Goal: Information Seeking & Learning: Check status

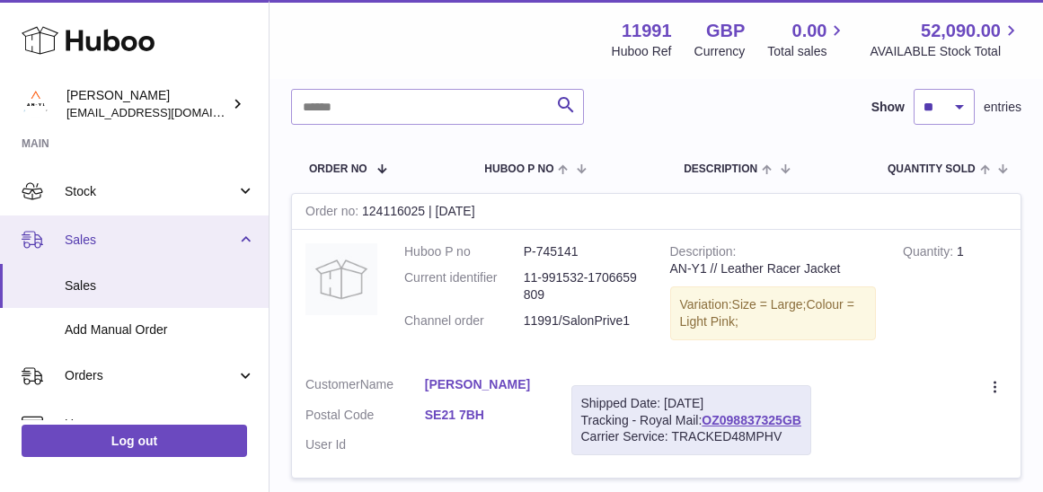
scroll to position [123, 0]
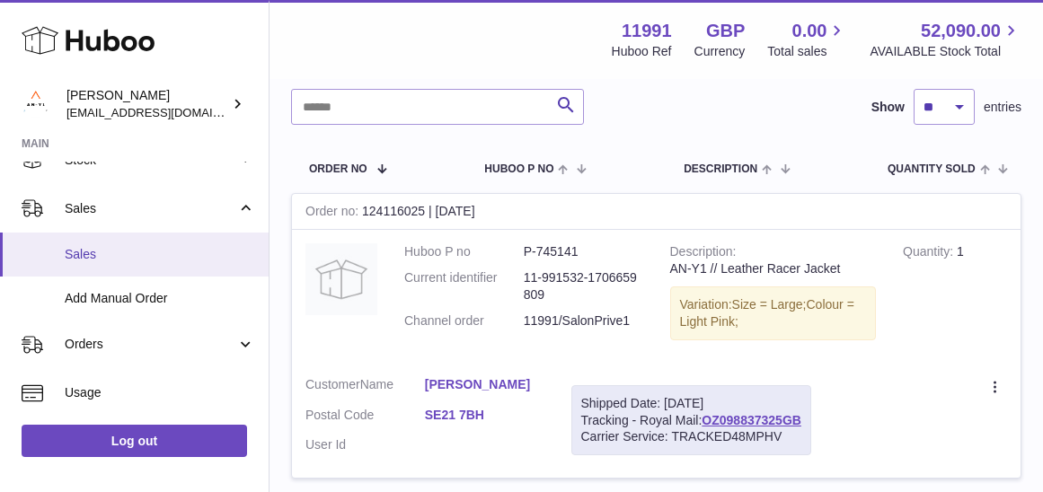
click at [109, 247] on span "Sales" at bounding box center [160, 254] width 190 height 17
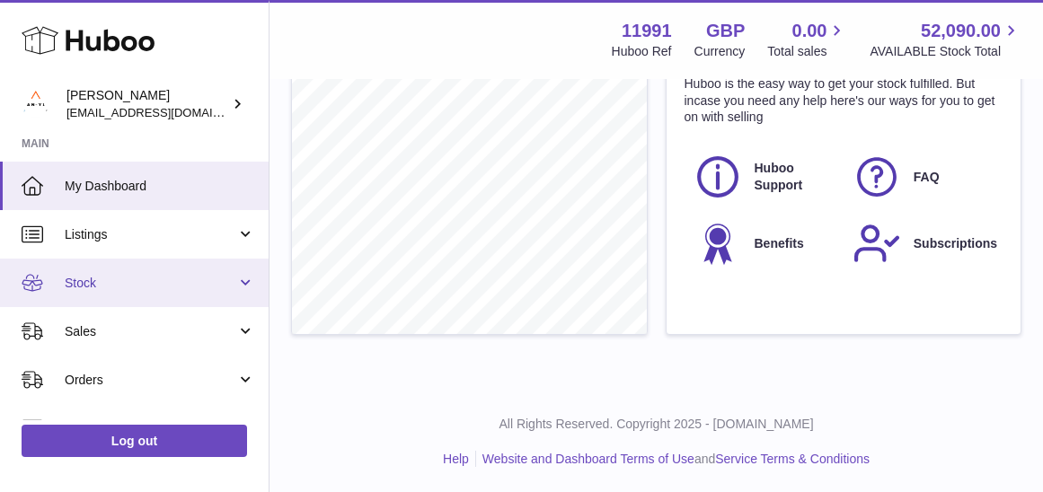
scroll to position [701, 0]
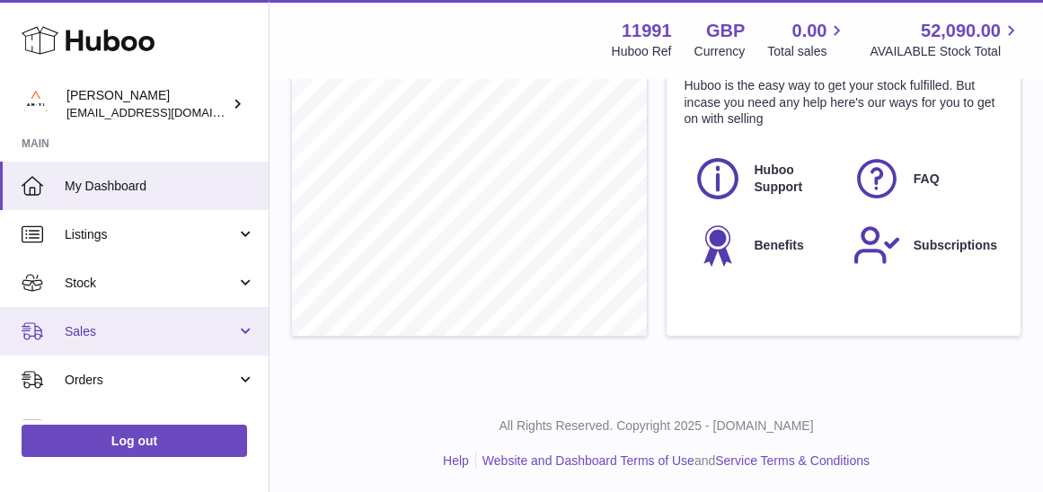
click at [171, 336] on span "Sales" at bounding box center [151, 331] width 172 height 17
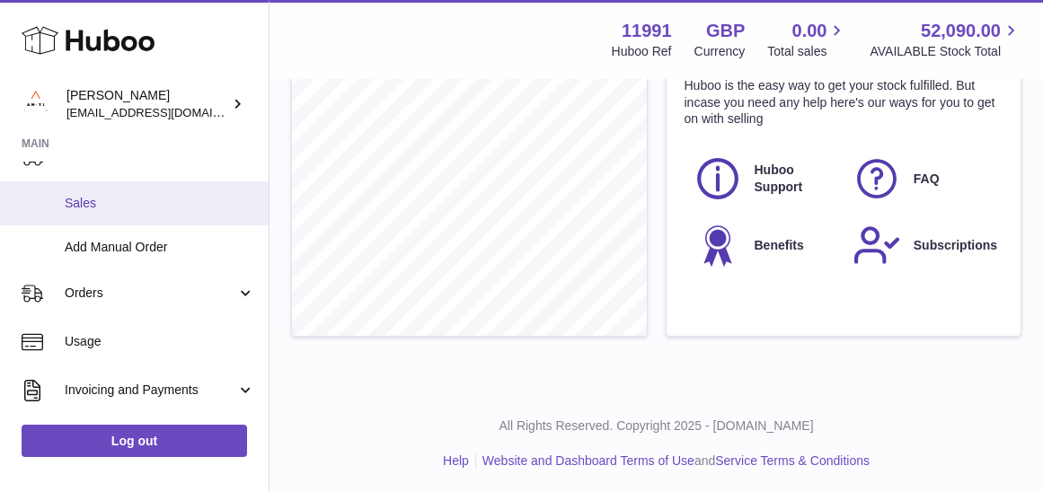
scroll to position [170, 0]
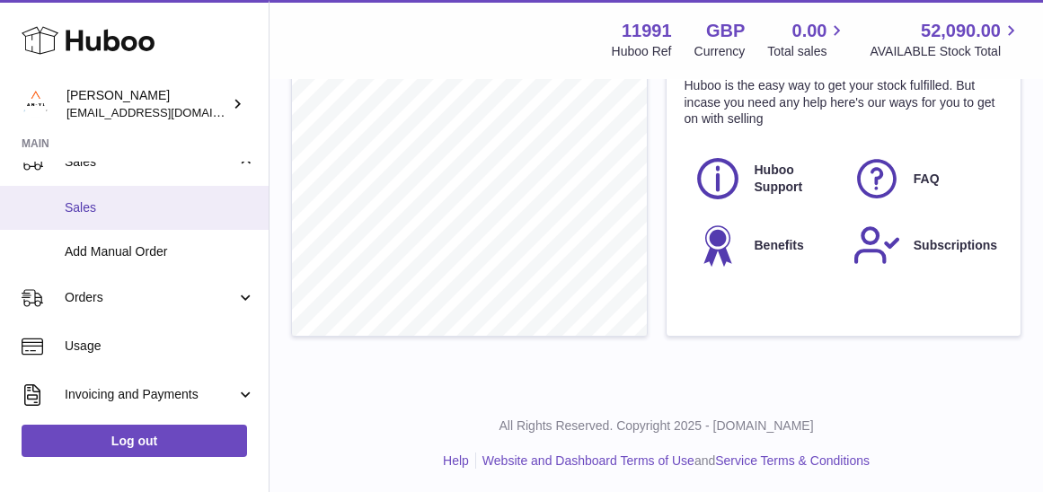
click at [157, 210] on span "Sales" at bounding box center [160, 207] width 190 height 17
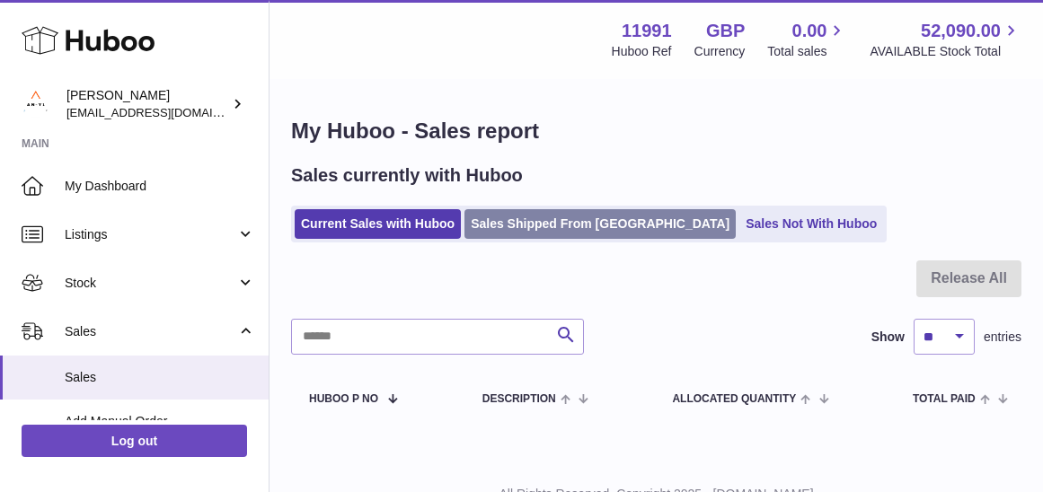
click at [512, 230] on link "Sales Shipped From [GEOGRAPHIC_DATA]" at bounding box center [599, 224] width 271 height 30
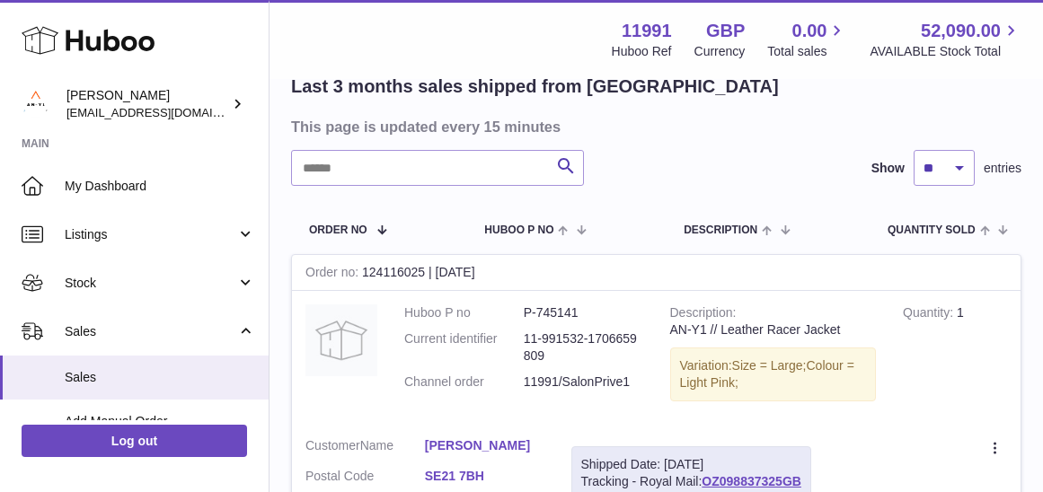
scroll to position [147, 0]
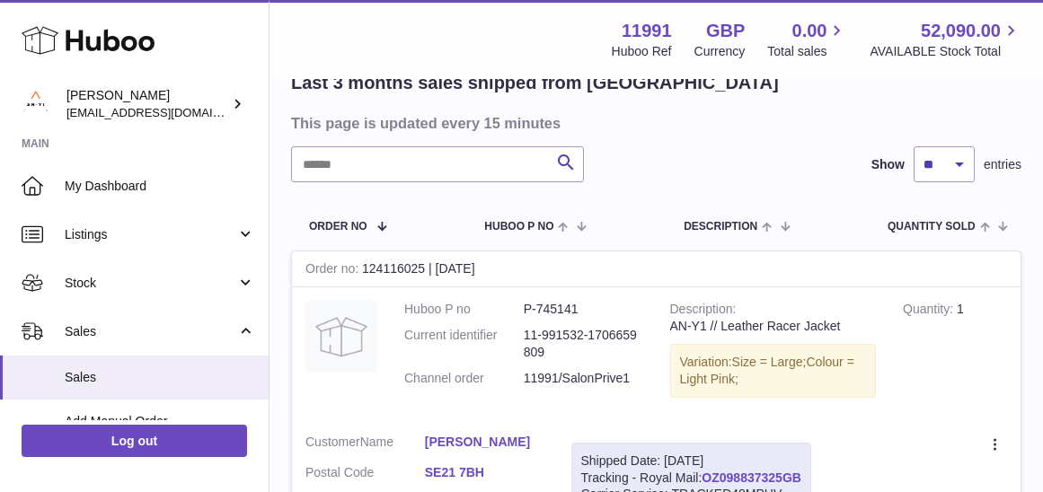
click at [747, 471] on link "OZ098837325GB" at bounding box center [751, 478] width 100 height 14
